Goal: Task Accomplishment & Management: Use online tool/utility

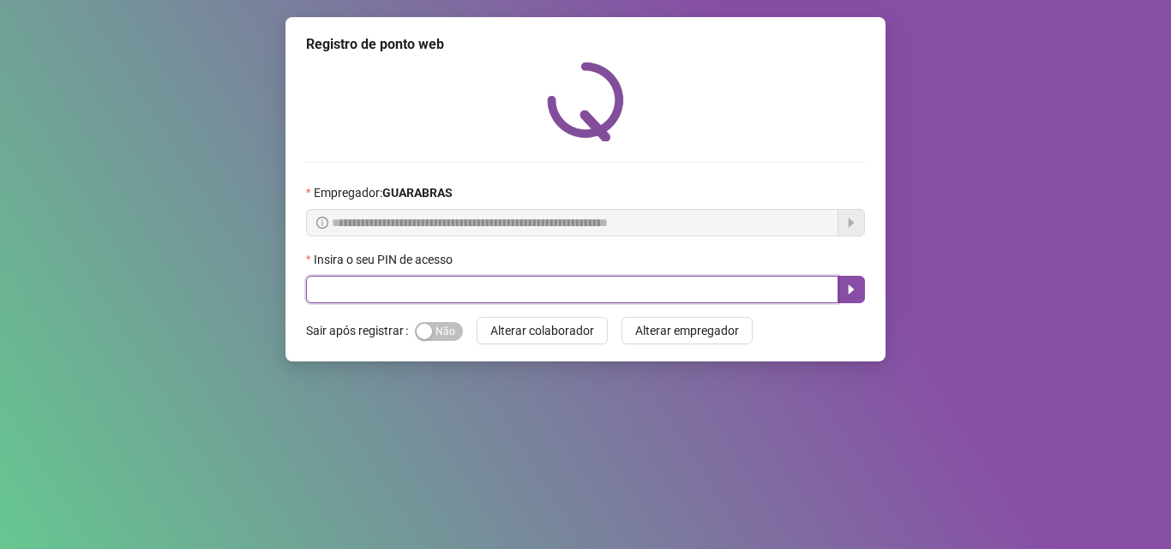
click at [794, 284] on input "text" at bounding box center [572, 289] width 532 height 27
type input "*****"
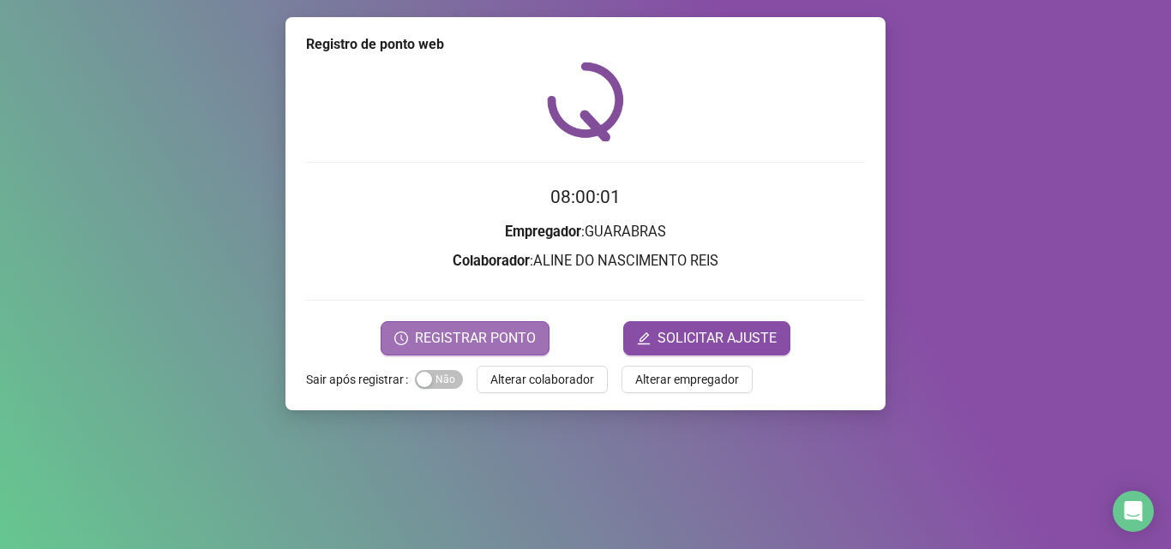
click at [439, 333] on span "REGISTRAR PONTO" at bounding box center [475, 338] width 121 height 21
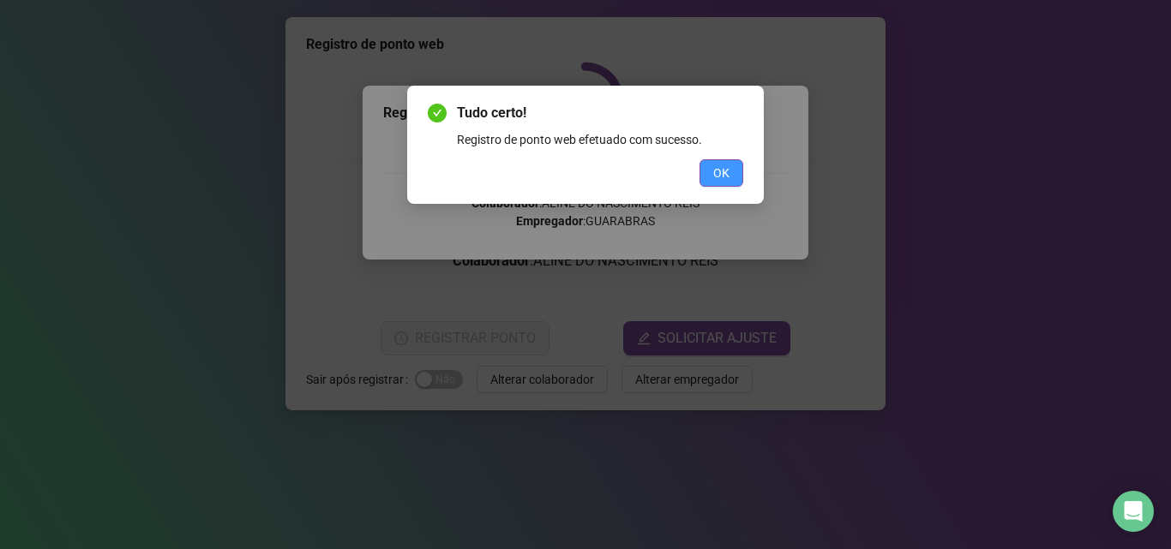
click at [713, 172] on span "OK" at bounding box center [721, 173] width 16 height 19
